Goal: Check status

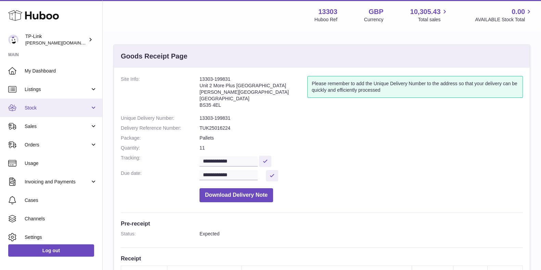
click at [55, 106] on span "Stock" at bounding box center [57, 108] width 65 height 7
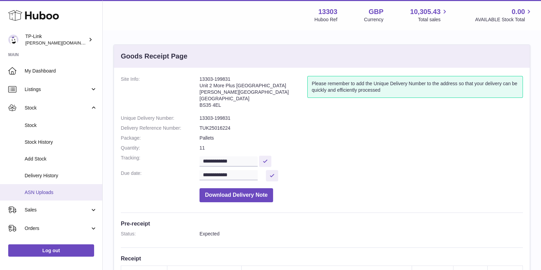
click at [60, 192] on span "ASN Uploads" at bounding box center [61, 192] width 73 height 7
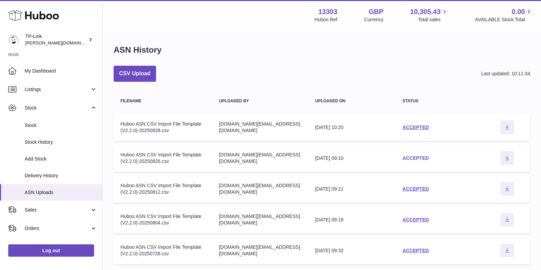
click at [409, 157] on link "ACCEPTED" at bounding box center [416, 157] width 26 height 5
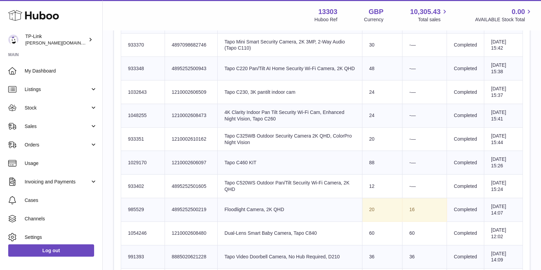
scroll to position [299, 0]
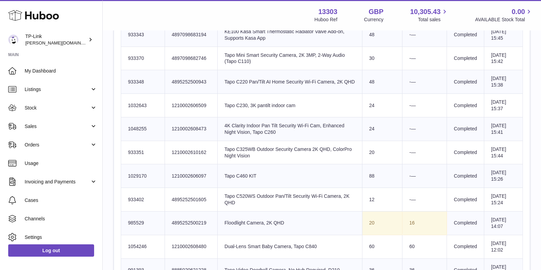
drag, startPoint x: 268, startPoint y: 139, endPoint x: 215, endPoint y: 73, distance: 84.3
click at [268, 139] on td "Product title 4K Clarity Indoor Pan Tilt Security Wi-Fi Cam, Enhanced Night Vis…" at bounding box center [289, 129] width 145 height 24
